Goal: Information Seeking & Learning: Learn about a topic

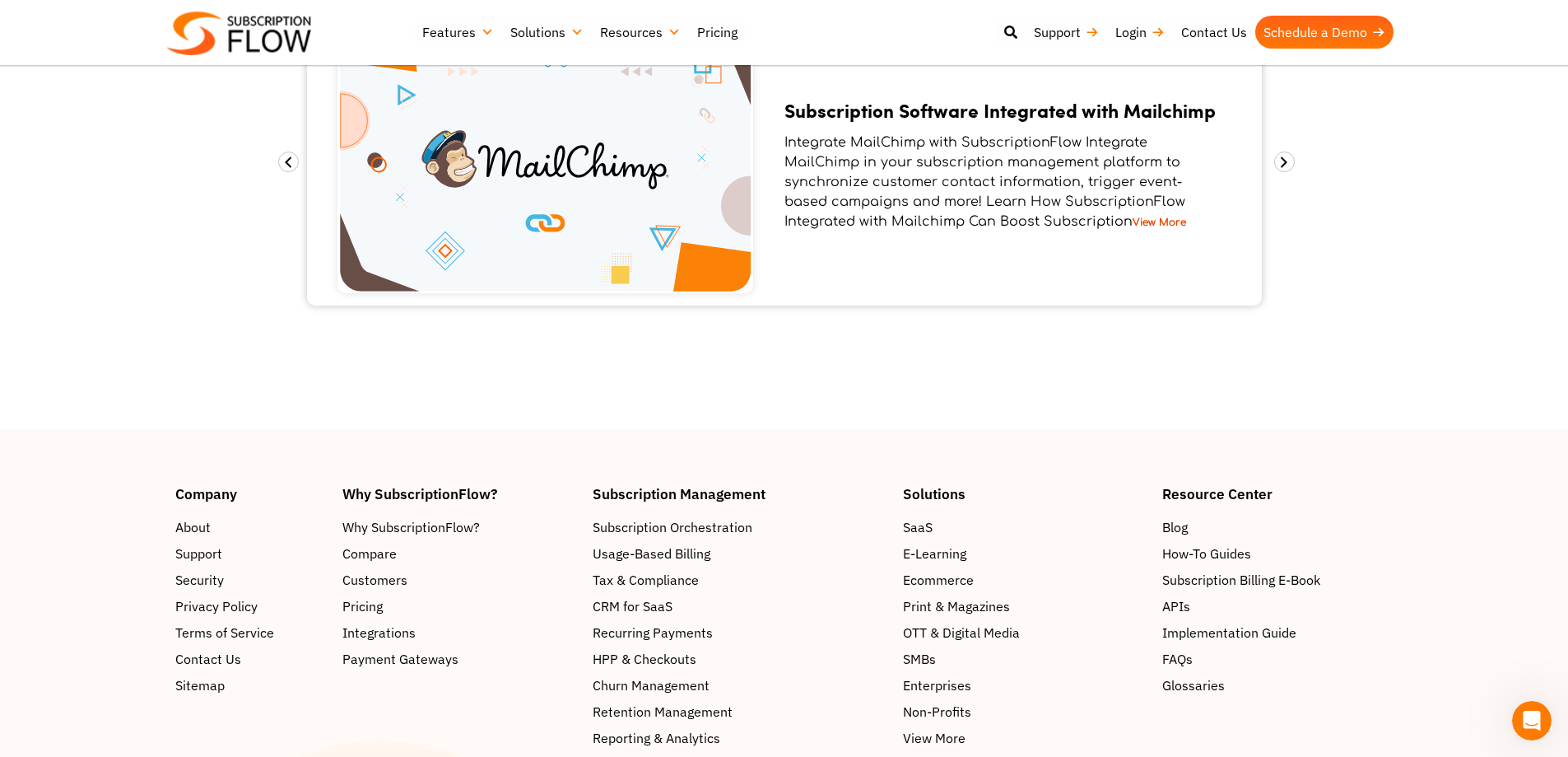
scroll to position [2237, 0]
click at [491, 345] on section "Integrations SubscriptionFlow HubSpot Integration Subscription Management Softw…" at bounding box center [784, 140] width 1568 height 576
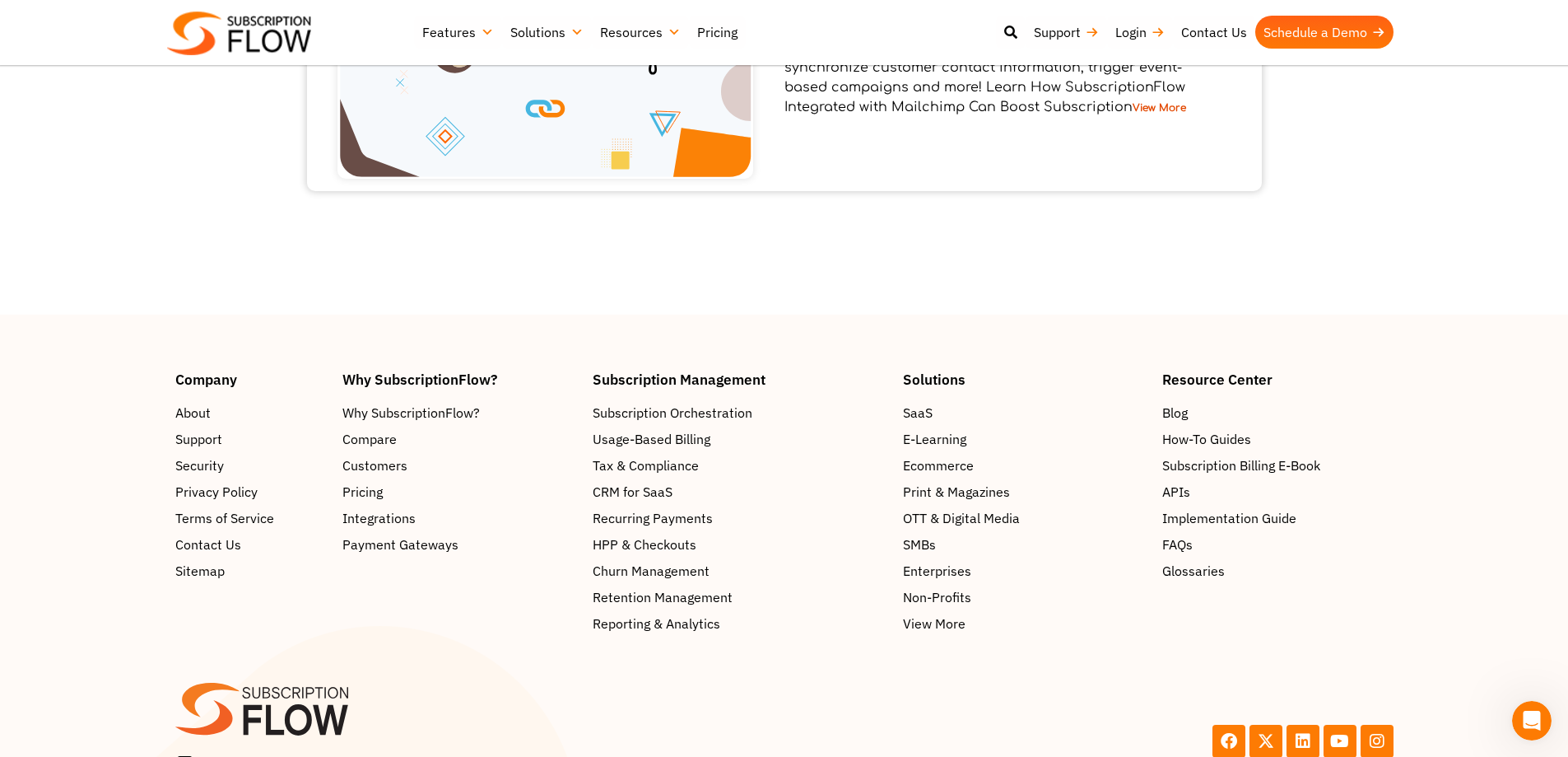
scroll to position [2409, 0]
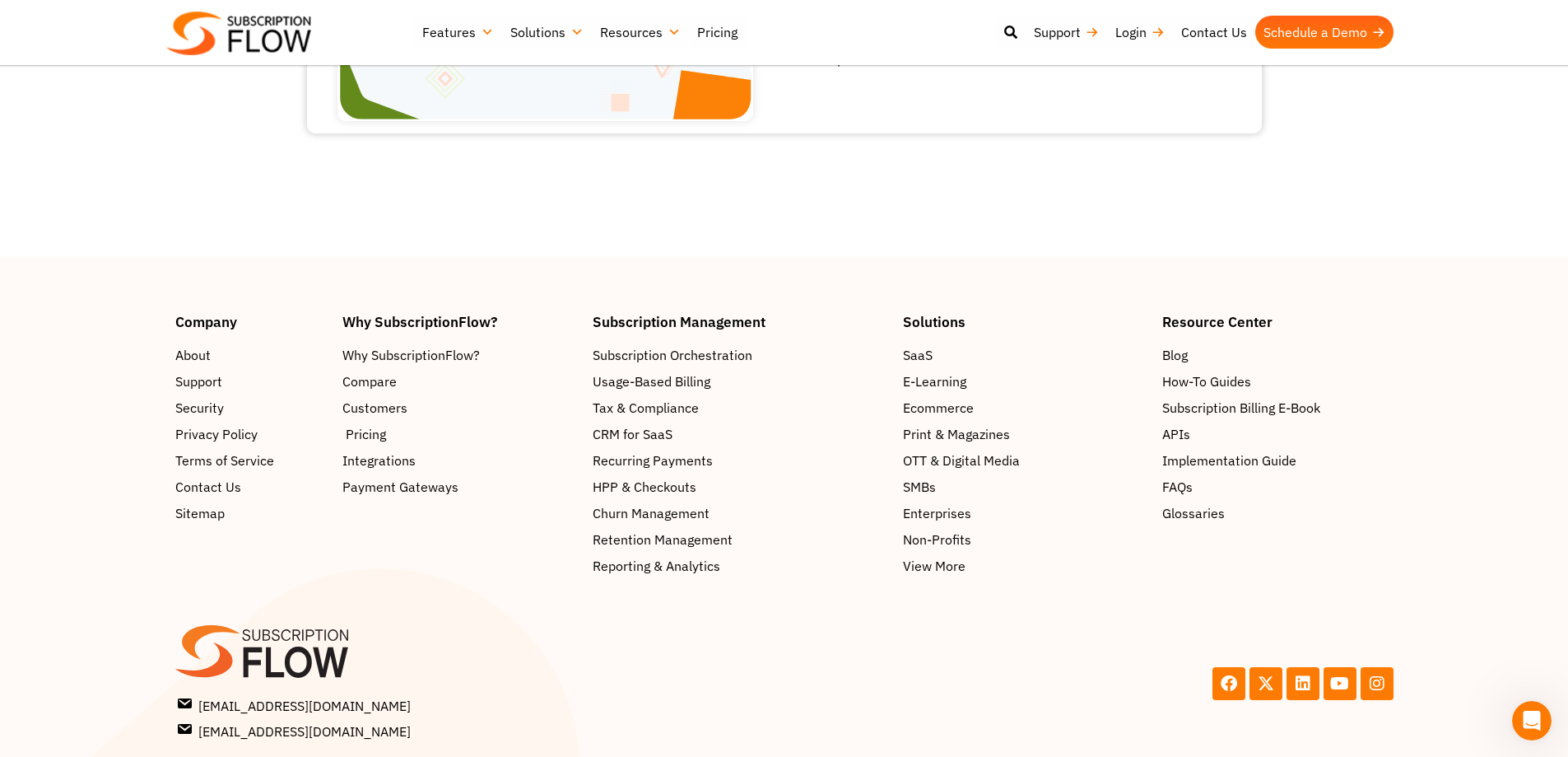
click at [377, 424] on span "Pricing" at bounding box center [366, 434] width 41 height 20
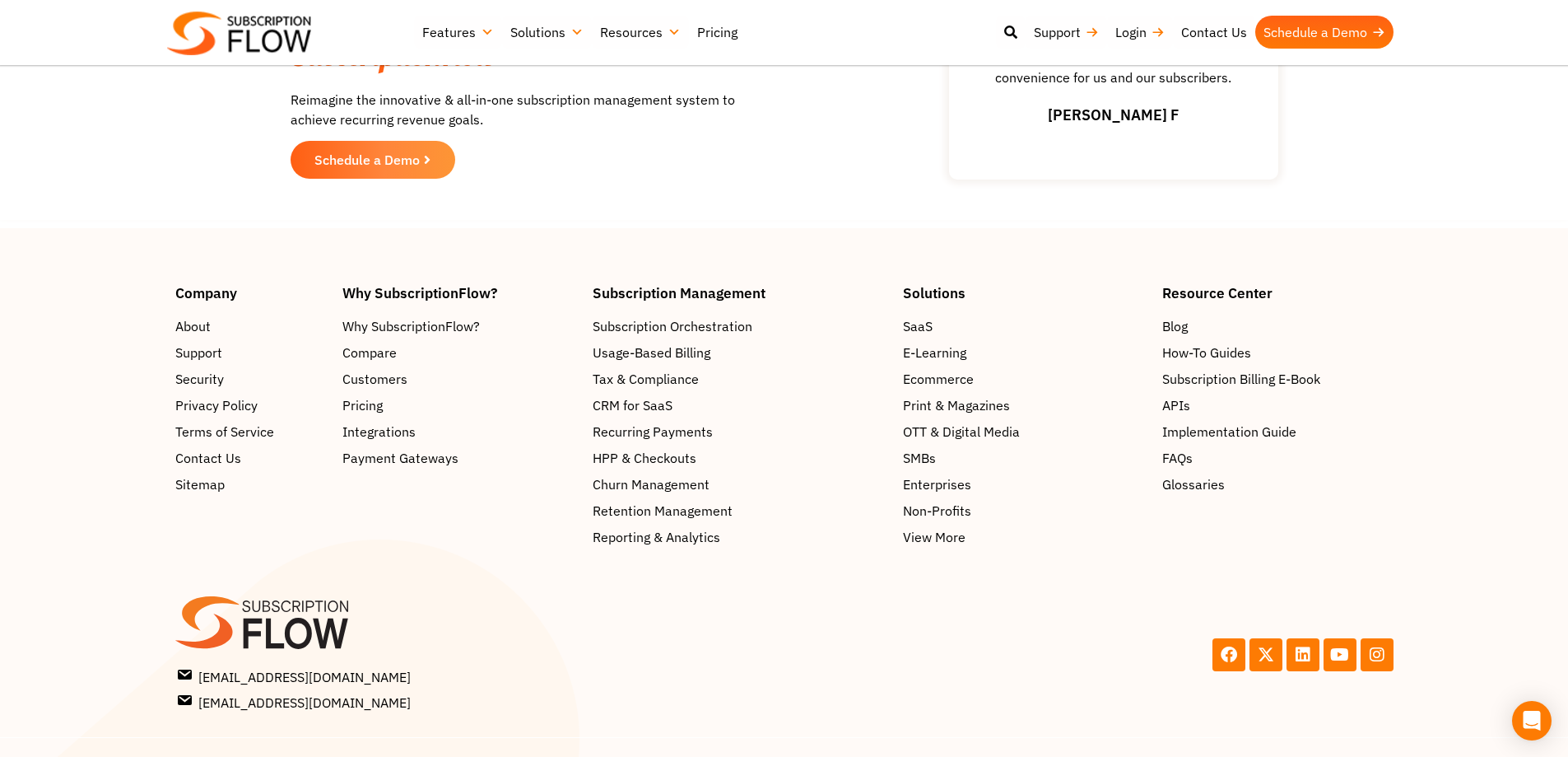
scroll to position [2477, 0]
click at [951, 518] on span "Non-Profits" at bounding box center [940, 511] width 68 height 20
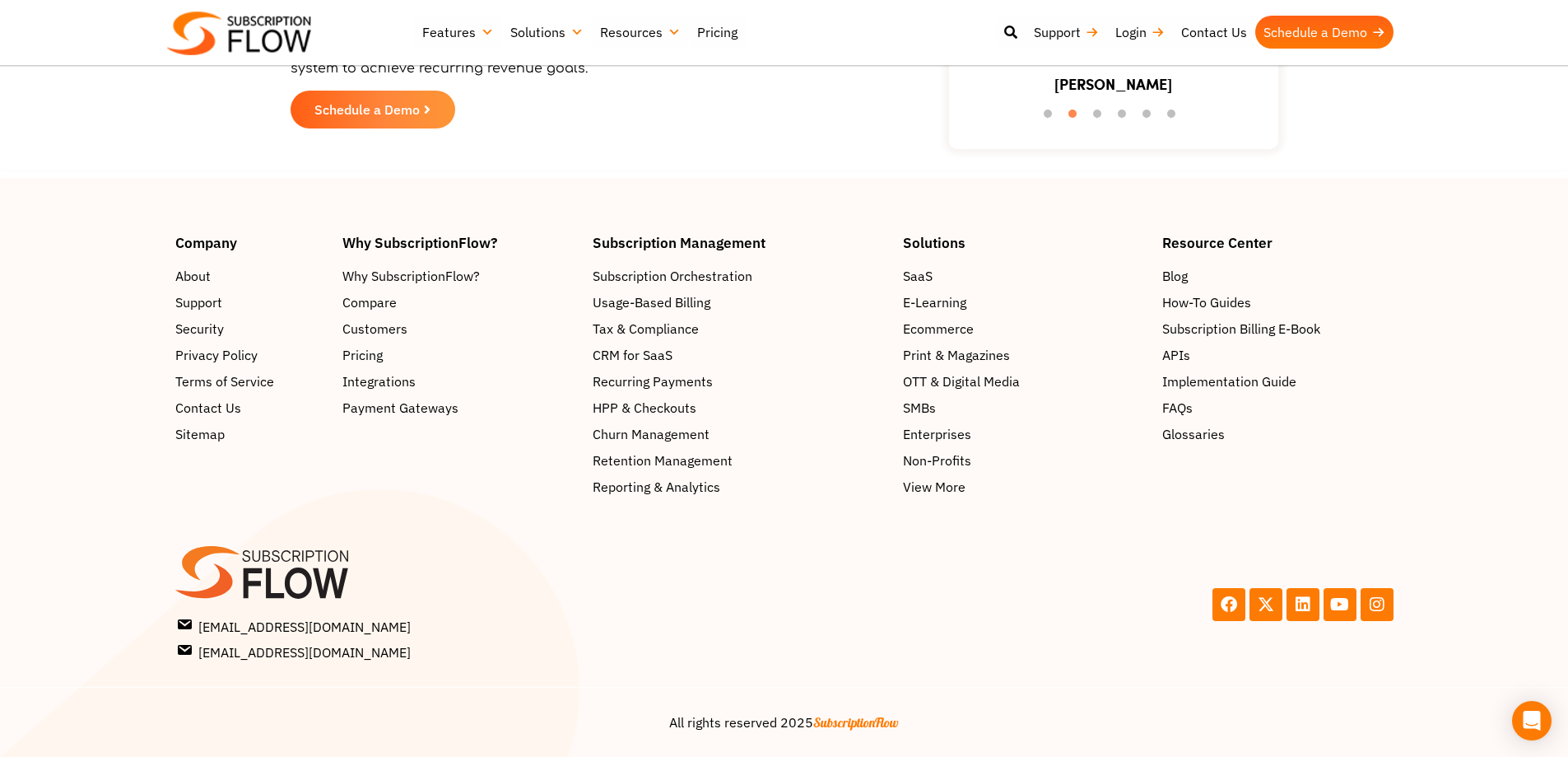
scroll to position [3071, 0]
click at [954, 488] on span "View More" at bounding box center [937, 487] width 62 height 20
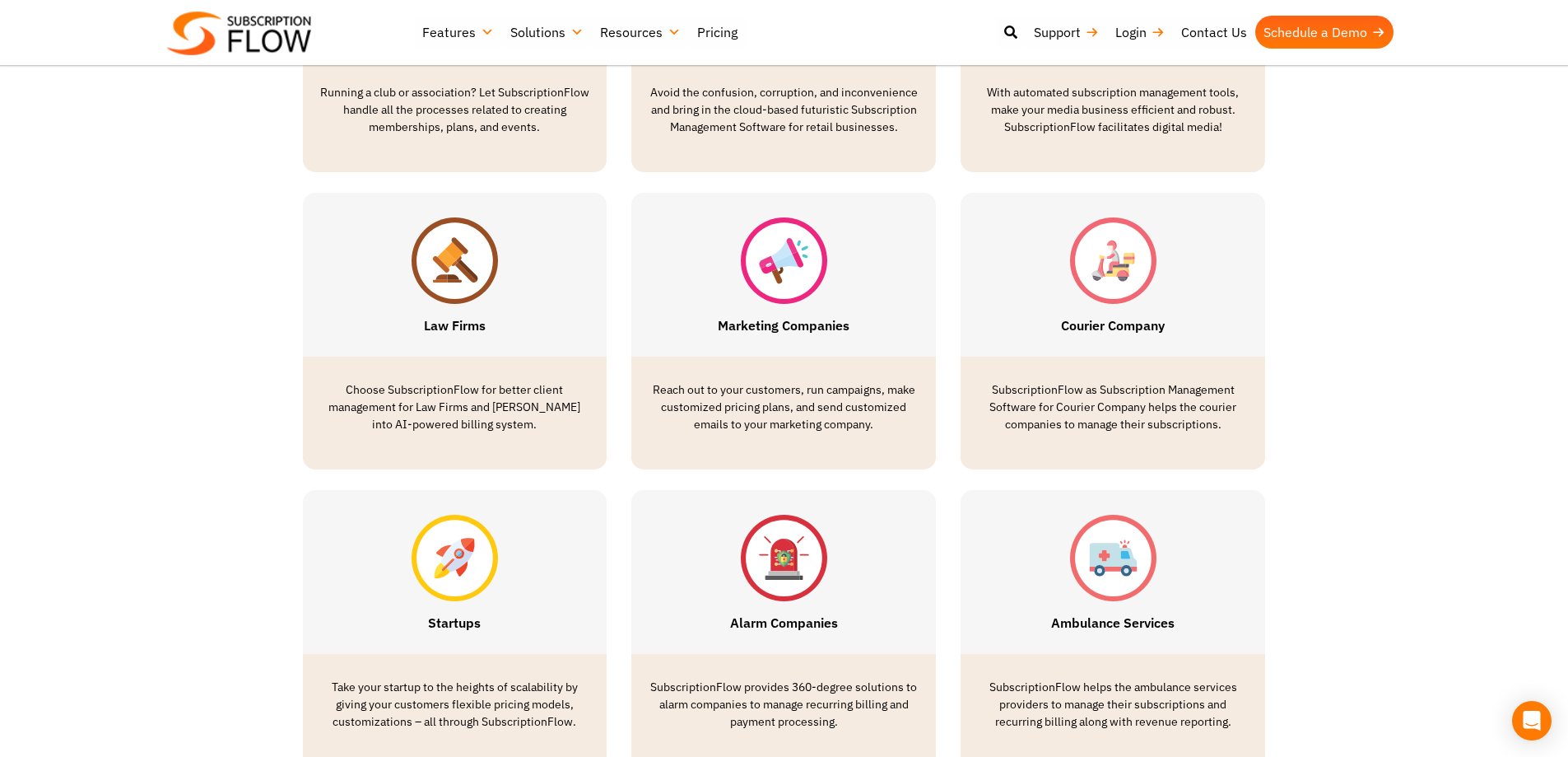
scroll to position [3088, 0]
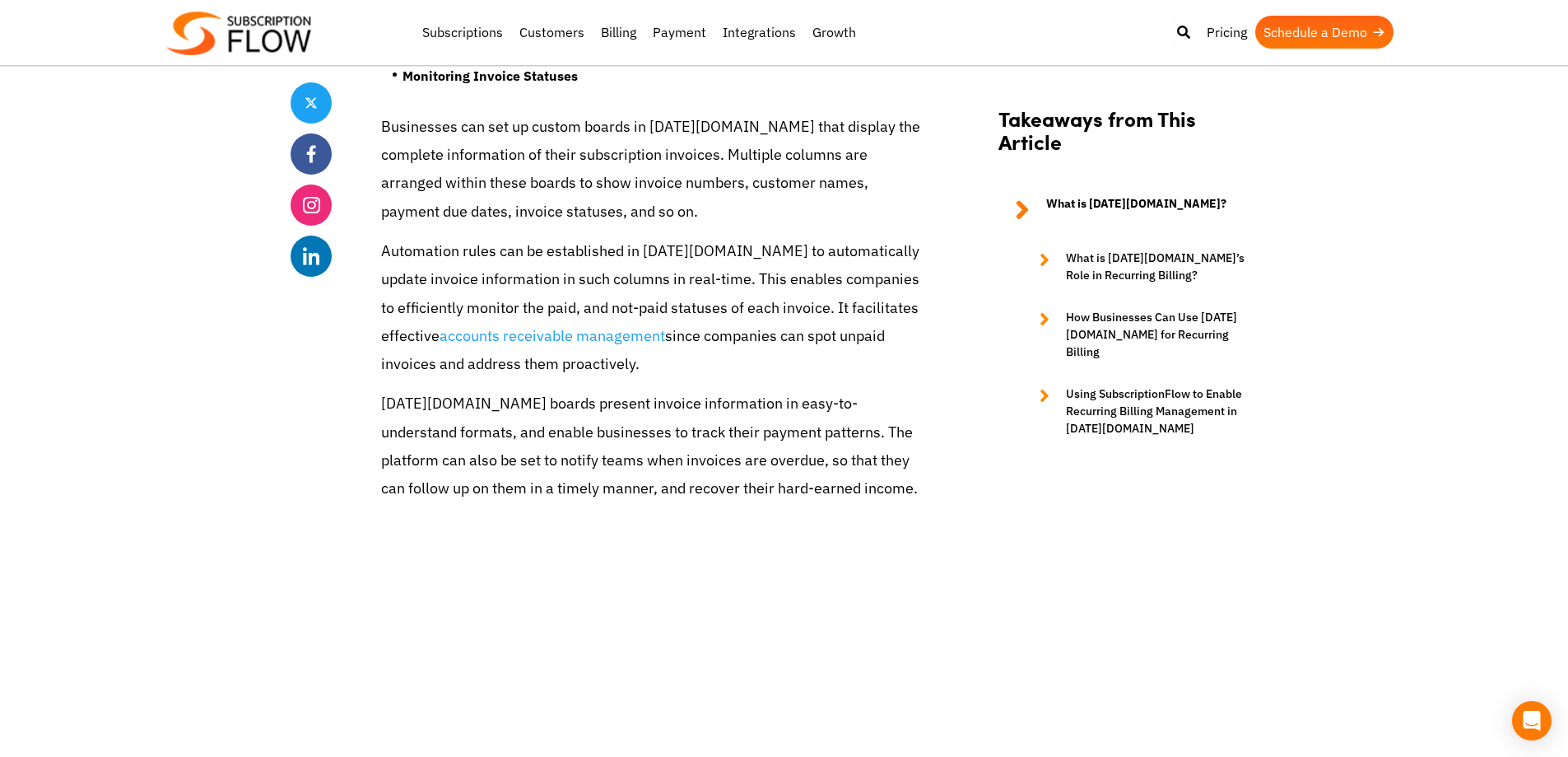
scroll to position [3796, 0]
